Goal: Check status: Check status

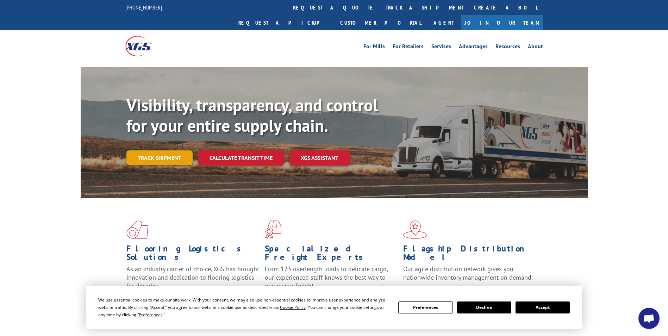
click at [156, 150] on link "Track shipment" at bounding box center [159, 157] width 66 height 15
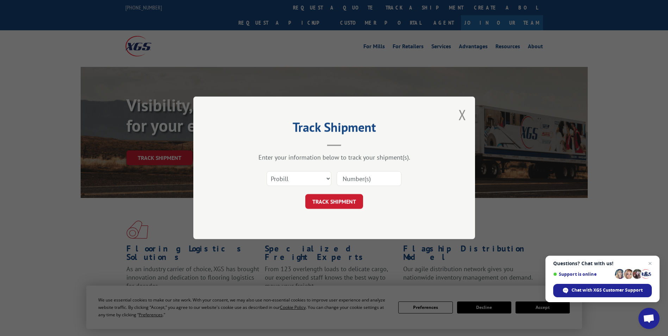
click at [354, 179] on input at bounding box center [369, 178] width 65 height 15
paste input "17469720"
type input "17469720"
click at [342, 200] on button "TRACK SHIPMENT" at bounding box center [334, 201] width 58 height 15
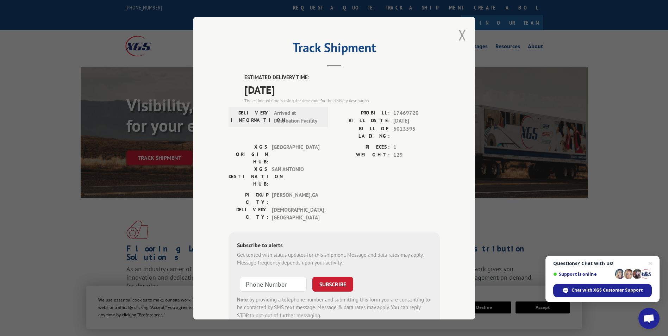
click at [460, 36] on button "Close modal" at bounding box center [462, 35] width 8 height 19
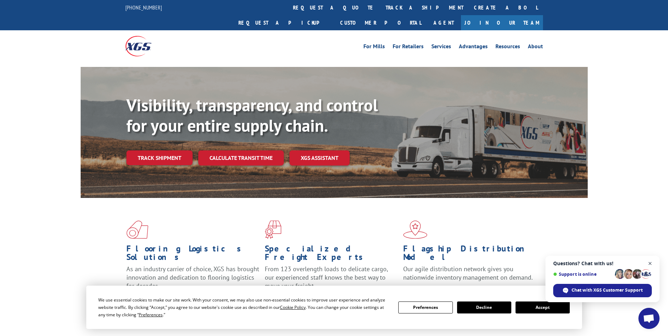
click at [649, 264] on span "Close chat" at bounding box center [650, 263] width 9 height 9
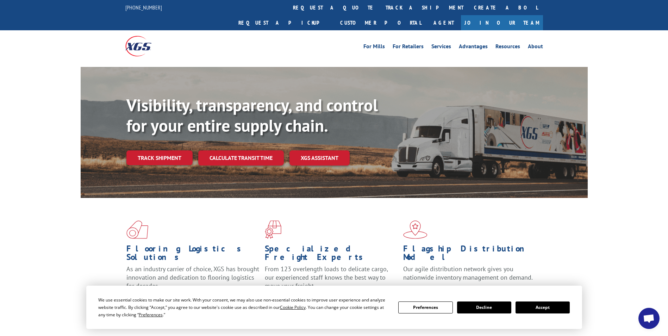
click at [496, 309] on button "Decline" at bounding box center [484, 307] width 54 height 12
